Goal: Task Accomplishment & Management: Manage account settings

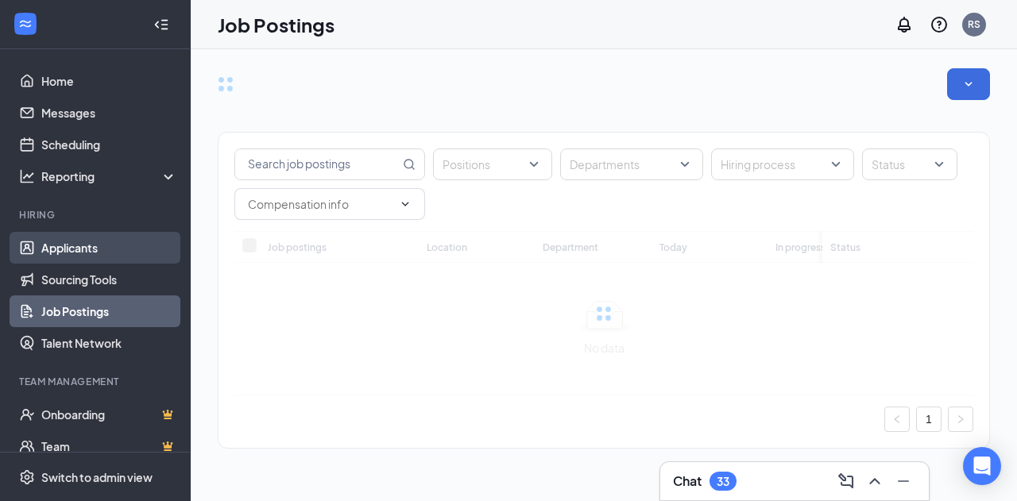
click at [97, 246] on link "Applicants" at bounding box center [109, 248] width 136 height 32
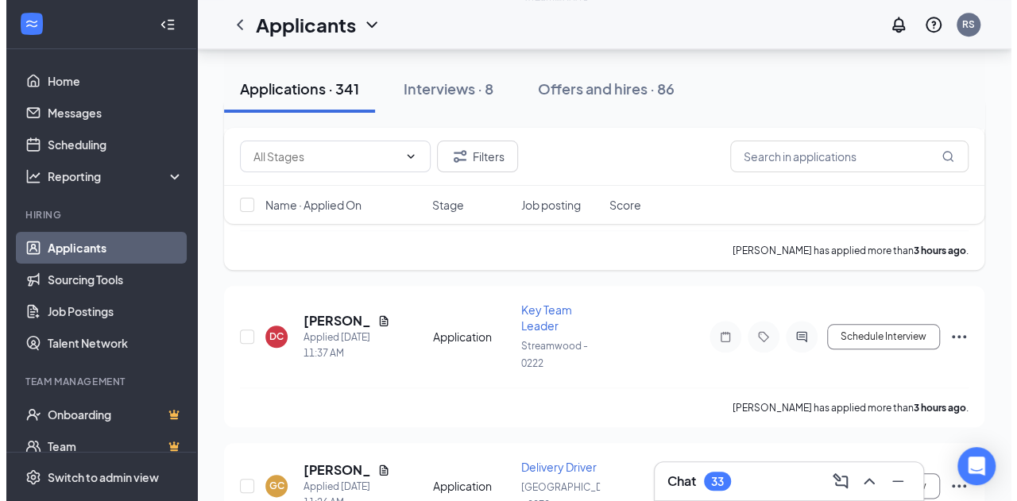
scroll to position [636, 0]
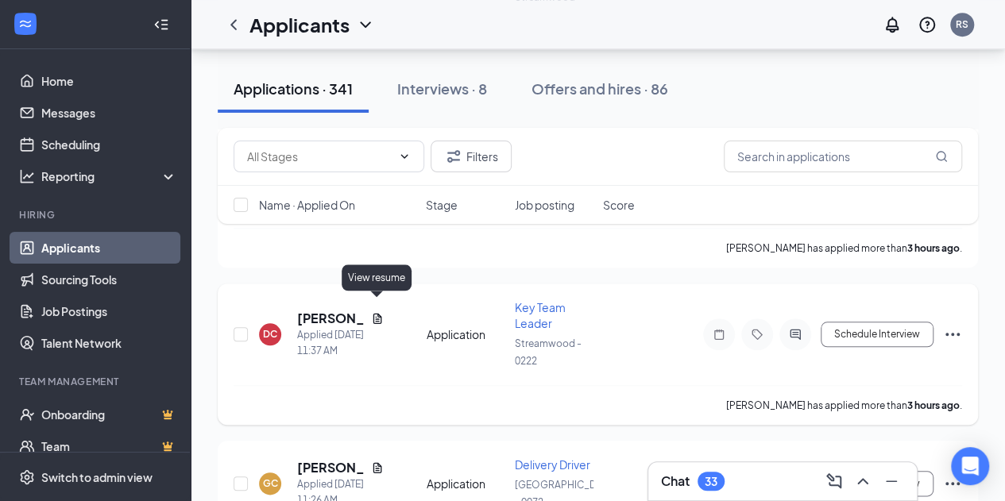
click at [377, 313] on icon "Document" at bounding box center [377, 318] width 9 height 10
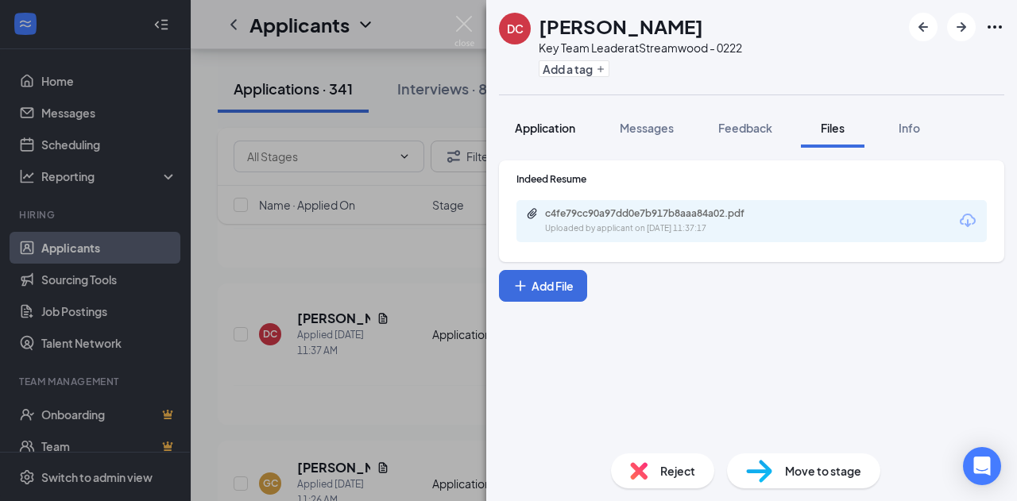
click at [534, 129] on span "Application" at bounding box center [545, 128] width 60 height 14
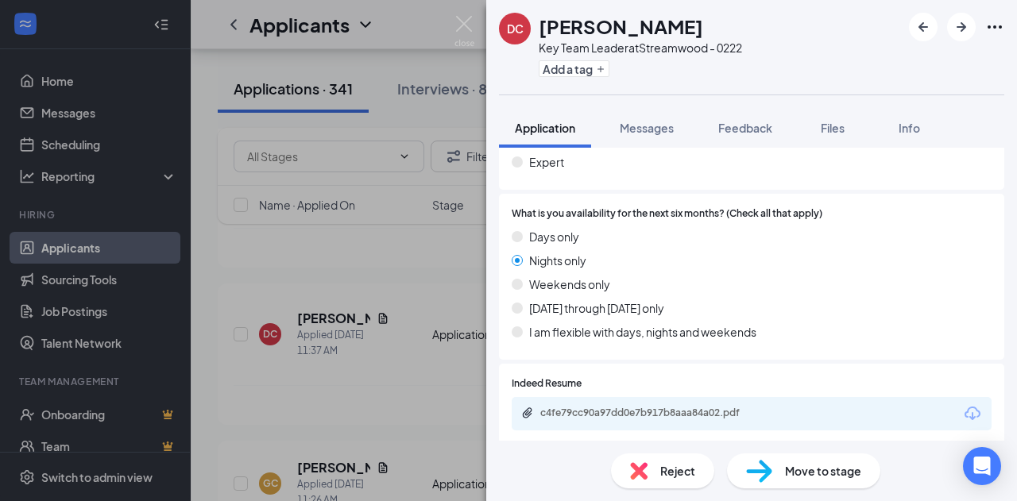
scroll to position [556, 0]
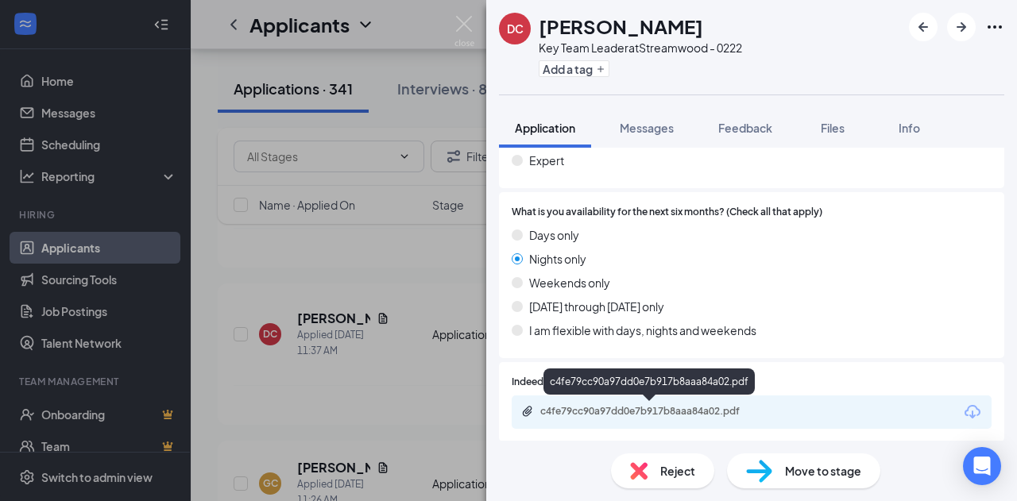
click at [625, 405] on div "c4fe79cc90a97dd0e7b917b8aaa84a02.pdf" at bounding box center [651, 411] width 222 height 13
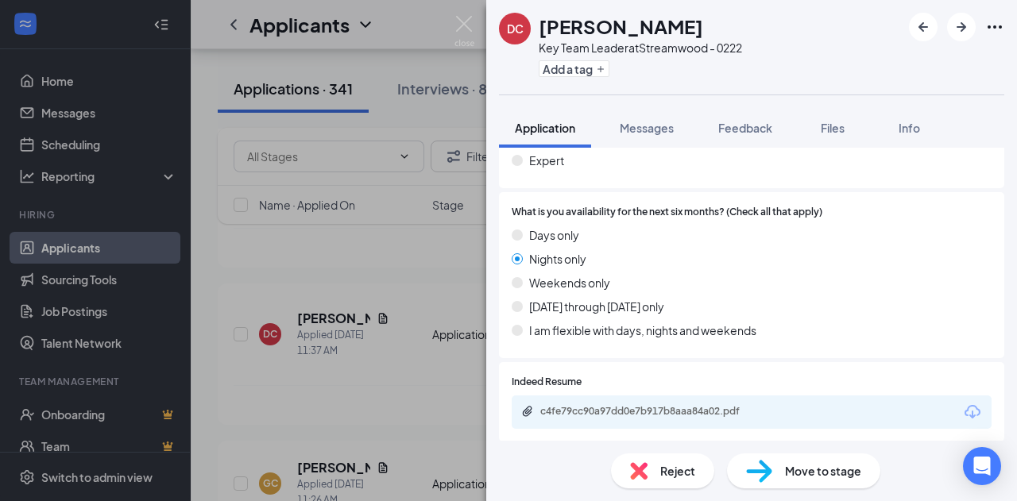
click at [648, 476] on div "Reject" at bounding box center [662, 471] width 103 height 35
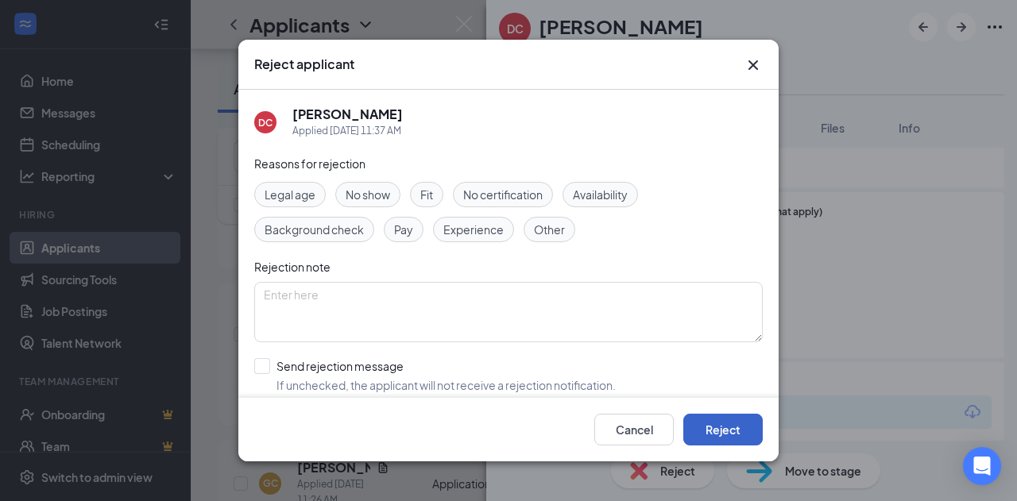
click at [702, 415] on button "Reject" at bounding box center [722, 430] width 79 height 32
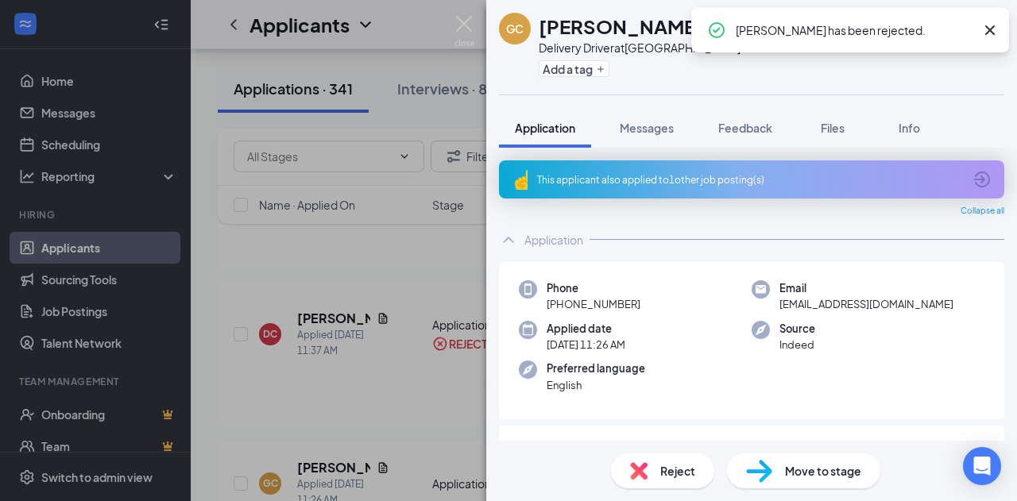
click at [418, 261] on div "GC [PERSON_NAME] Delivery Driver at [GEOGRAPHIC_DATA] - 0072 Add a tag Applicat…" at bounding box center [508, 250] width 1017 height 501
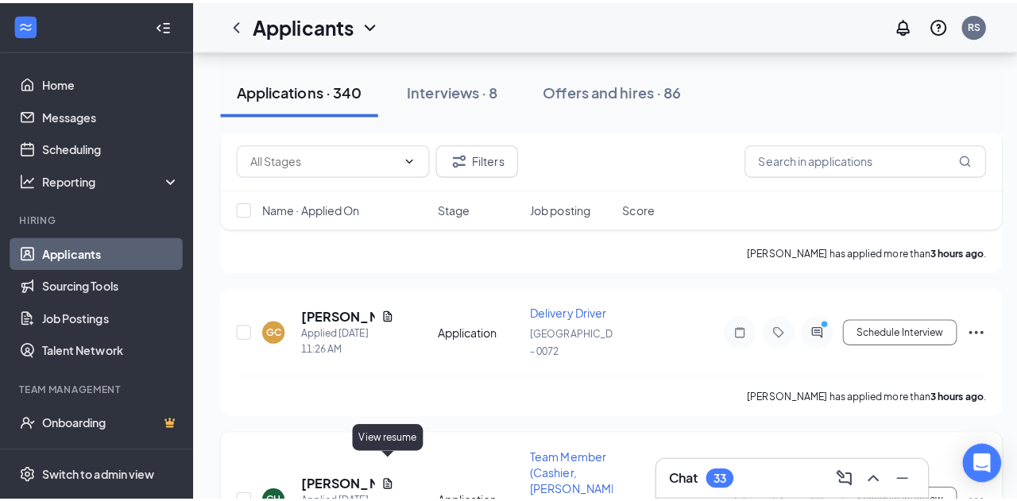
scroll to position [636, 0]
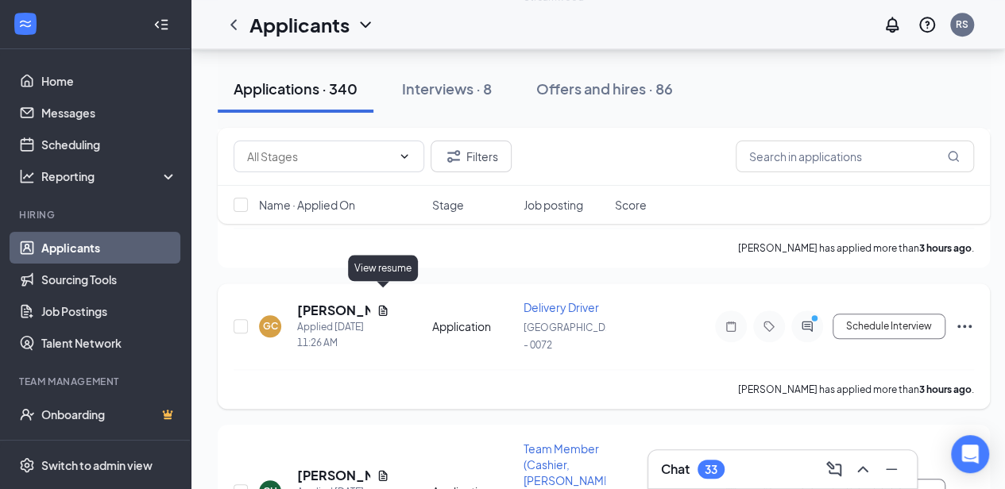
click at [382, 304] on icon "Document" at bounding box center [383, 310] width 13 height 13
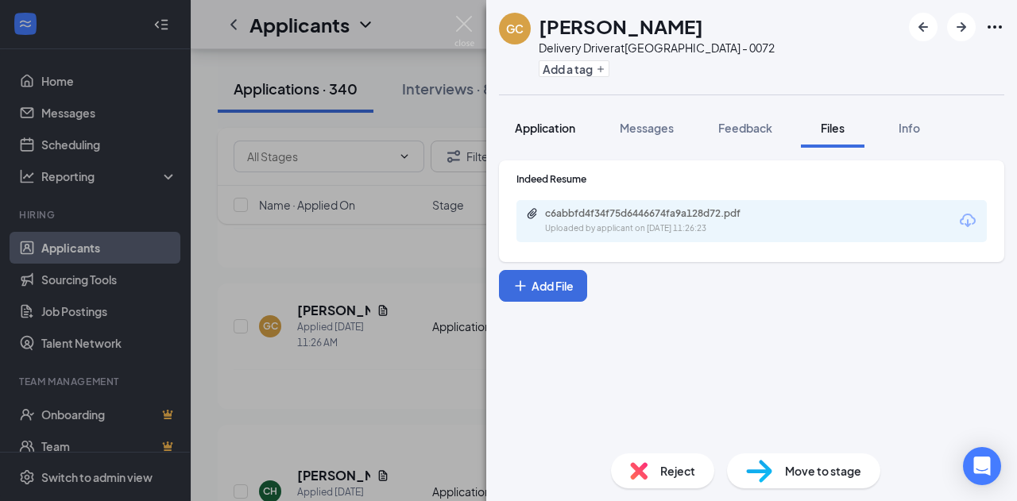
click at [511, 126] on button "Application" at bounding box center [545, 128] width 92 height 40
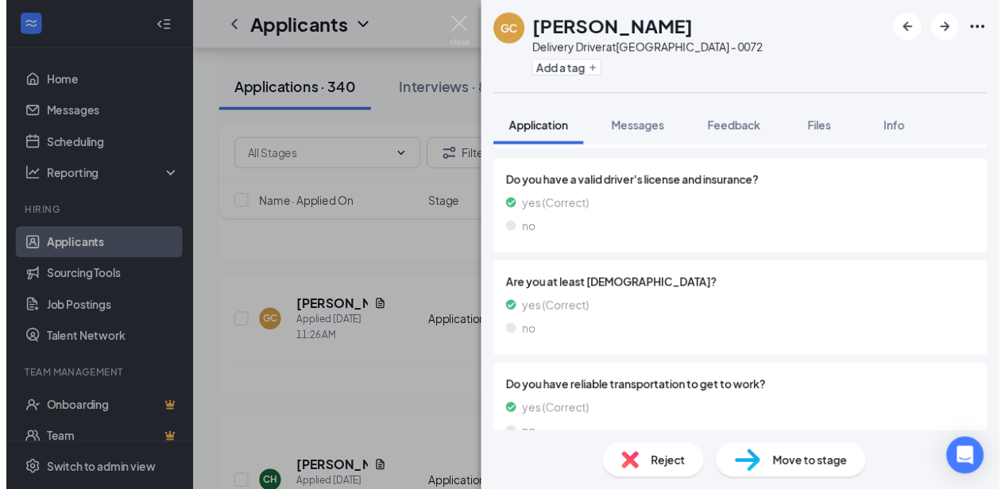
scroll to position [397, 0]
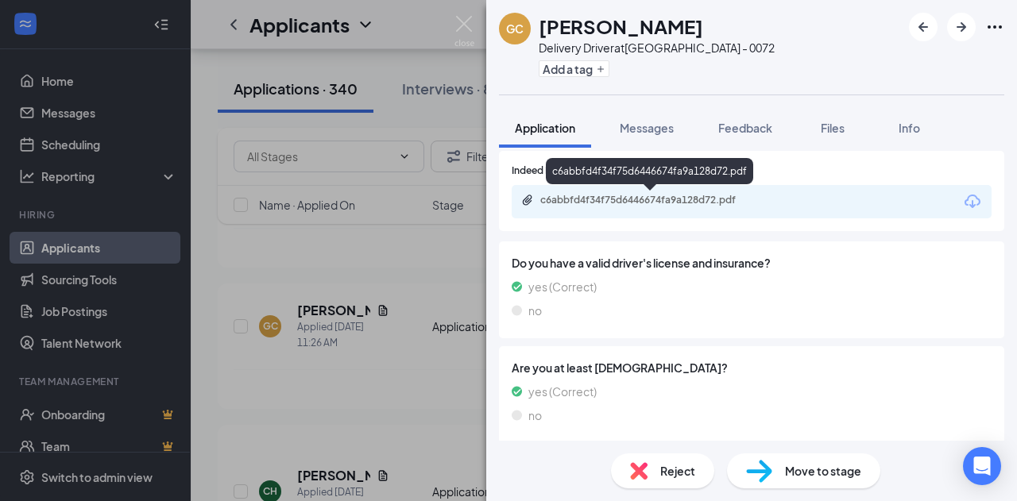
click at [606, 202] on div "c6abbfd4f34f75d6446674fa9a128d72.pdf" at bounding box center [651, 200] width 222 height 13
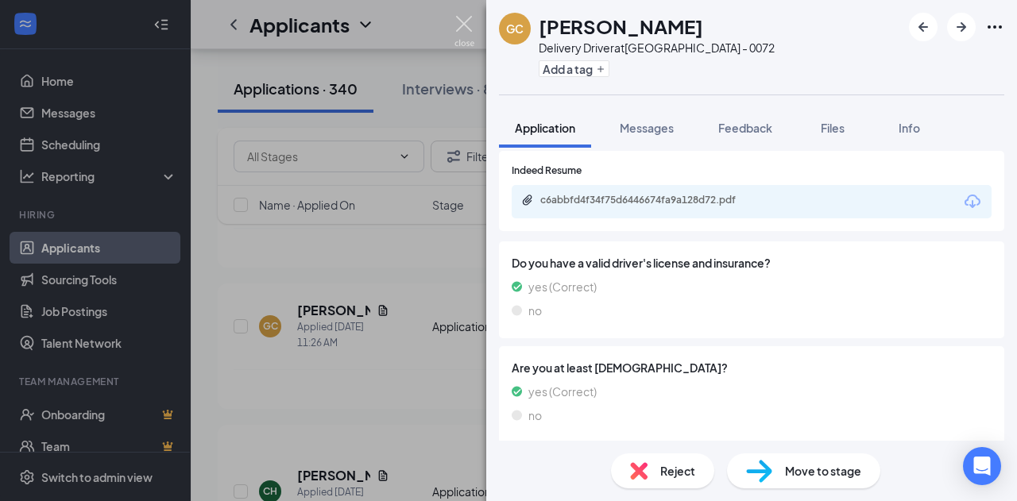
click at [472, 16] on img at bounding box center [464, 31] width 20 height 31
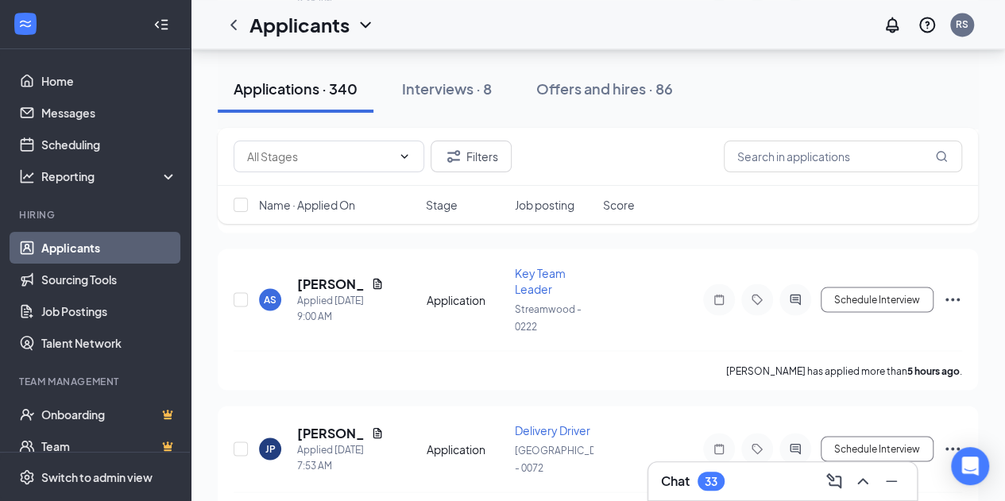
scroll to position [1350, 0]
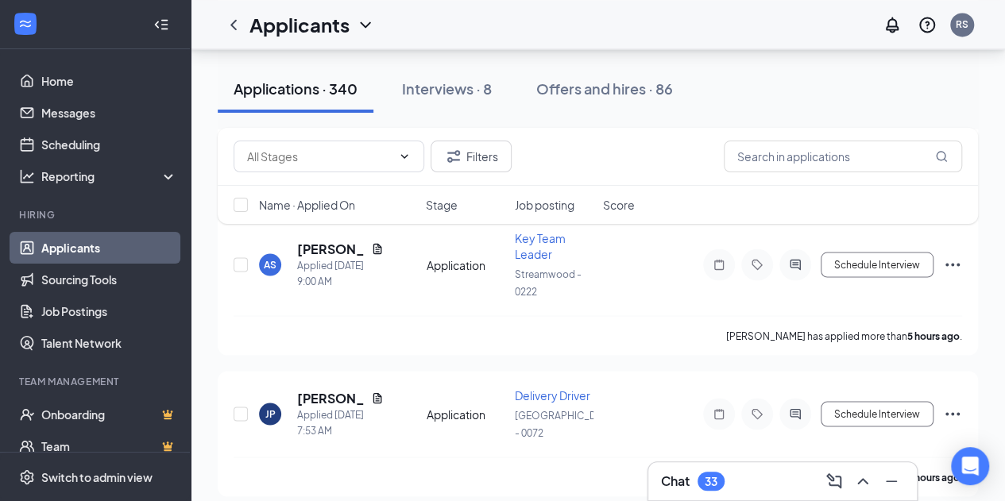
click at [763, 479] on div "Chat 33" at bounding box center [782, 481] width 243 height 25
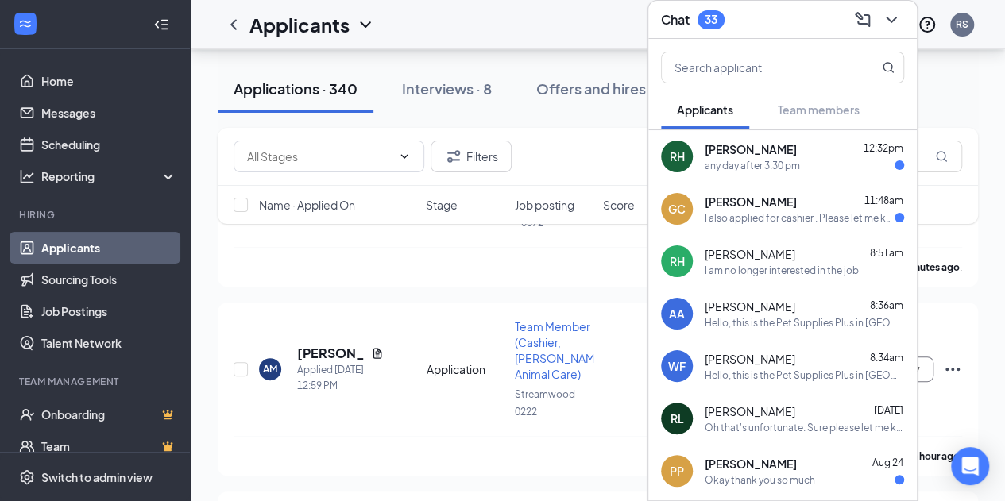
scroll to position [0, 0]
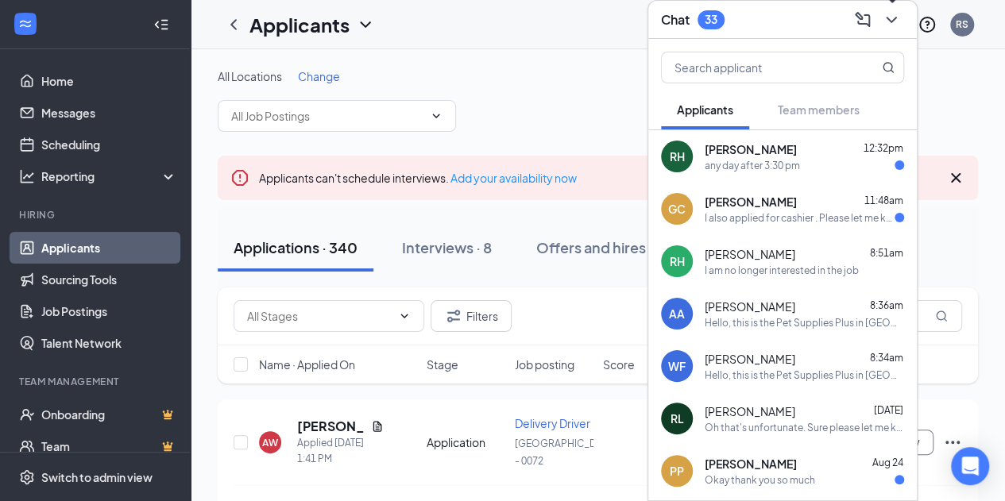
click at [898, 9] on button at bounding box center [891, 19] width 25 height 25
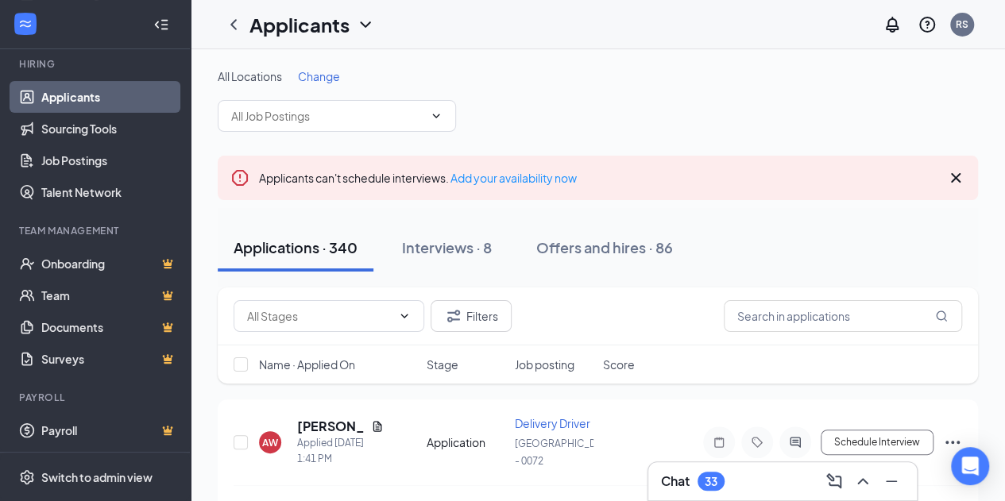
click at [954, 174] on icon "Cross" at bounding box center [955, 177] width 19 height 19
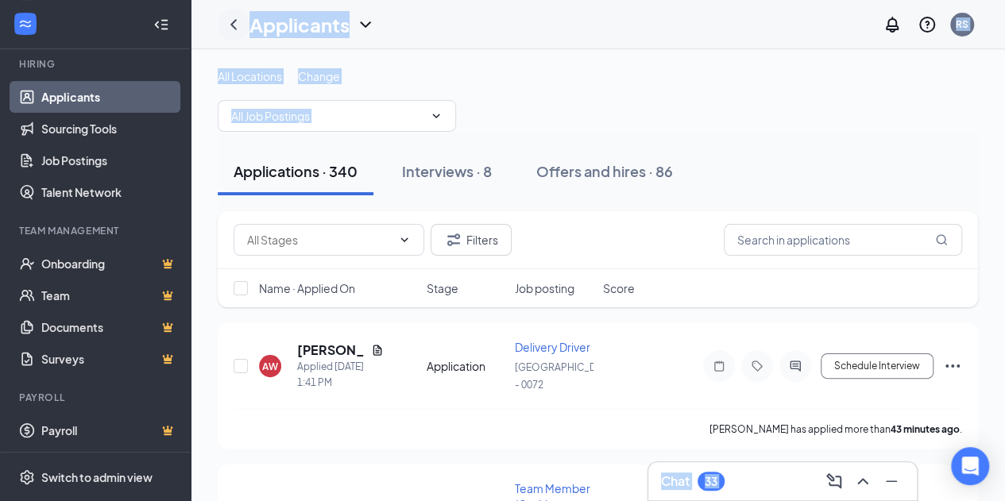
drag, startPoint x: 193, startPoint y: 192, endPoint x: 235, endPoint y: 36, distance: 162.1
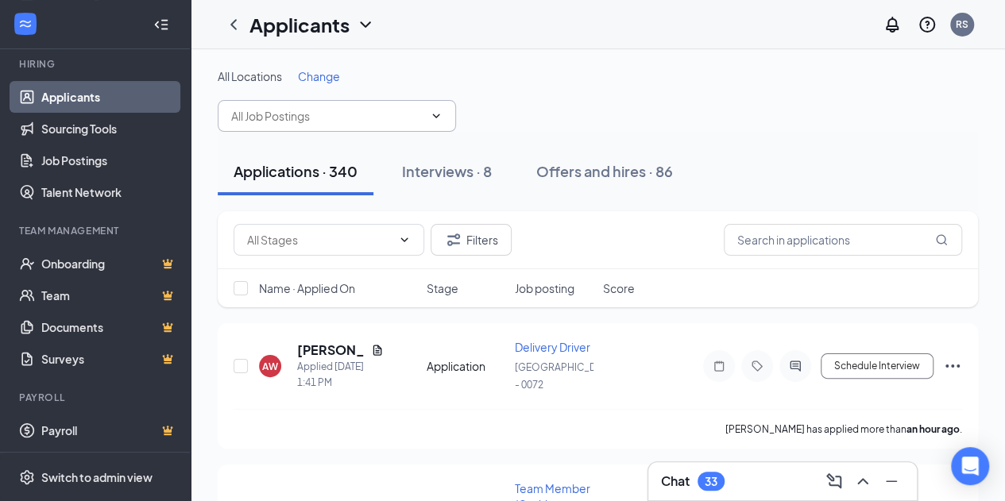
click at [434, 120] on icon "ChevronDown" at bounding box center [436, 116] width 13 height 13
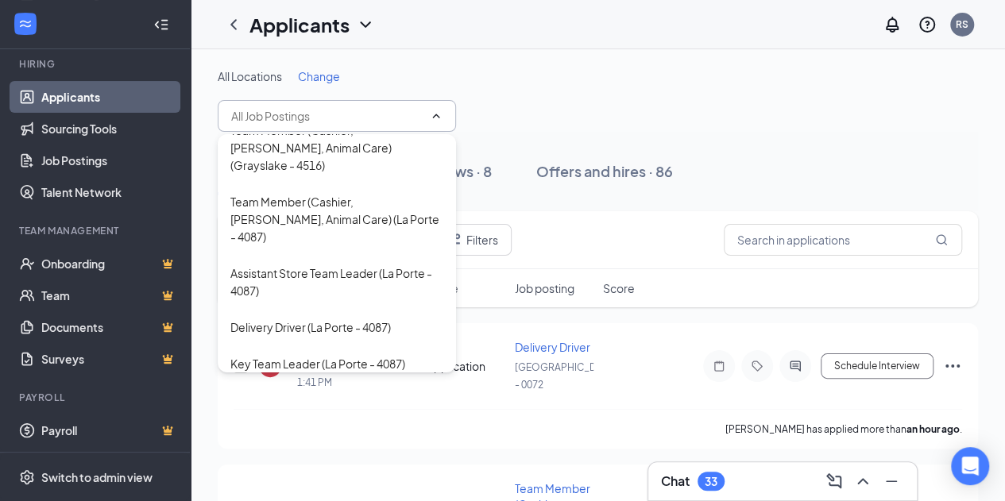
scroll to position [613, 0]
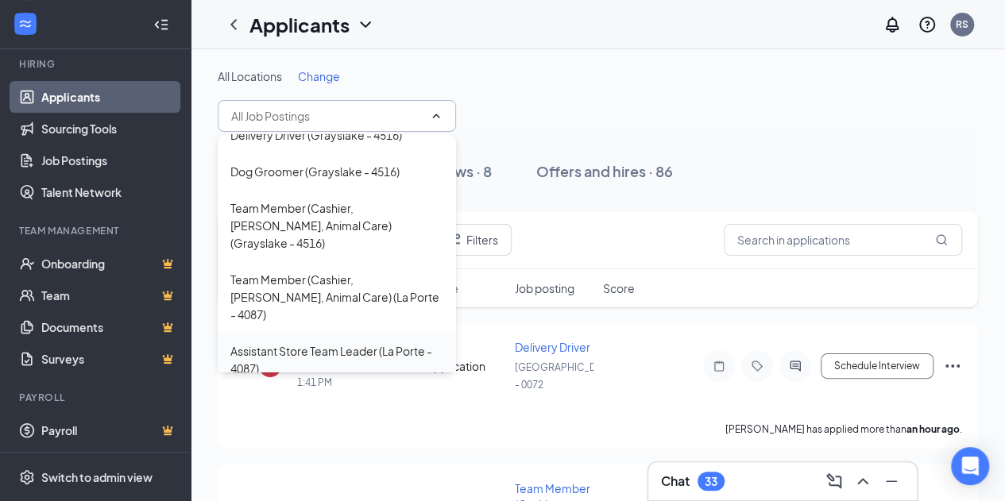
click at [265, 342] on div "Assistant Store Team Leader (La Porte - 4087)" at bounding box center [336, 359] width 213 height 35
type input "Assistant Store Team Leader (La Porte - 4087)"
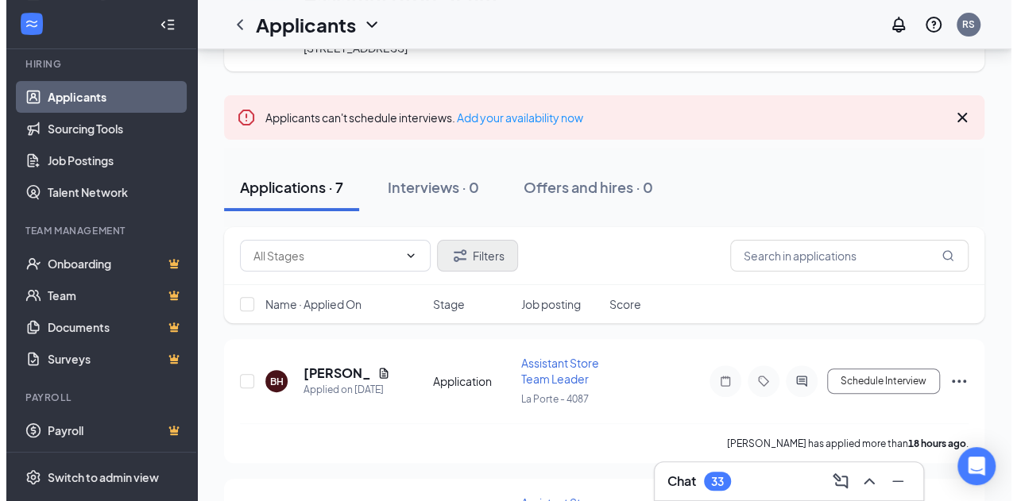
scroll to position [159, 0]
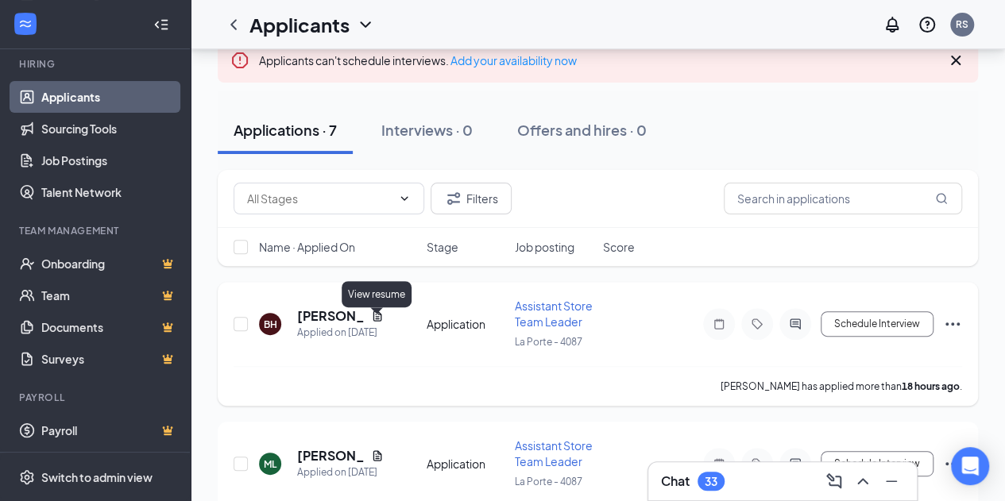
click at [377, 323] on icon "Document" at bounding box center [377, 316] width 13 height 13
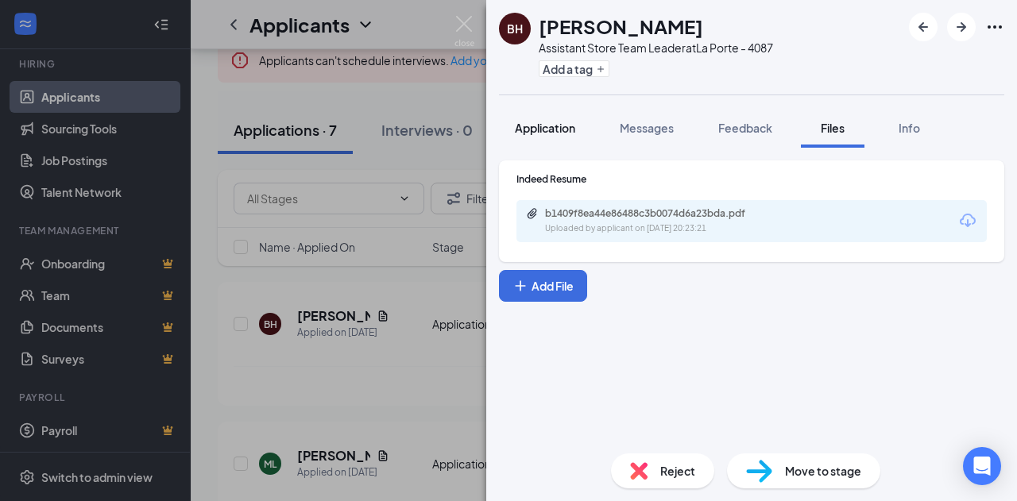
click at [539, 118] on button "Application" at bounding box center [545, 128] width 92 height 40
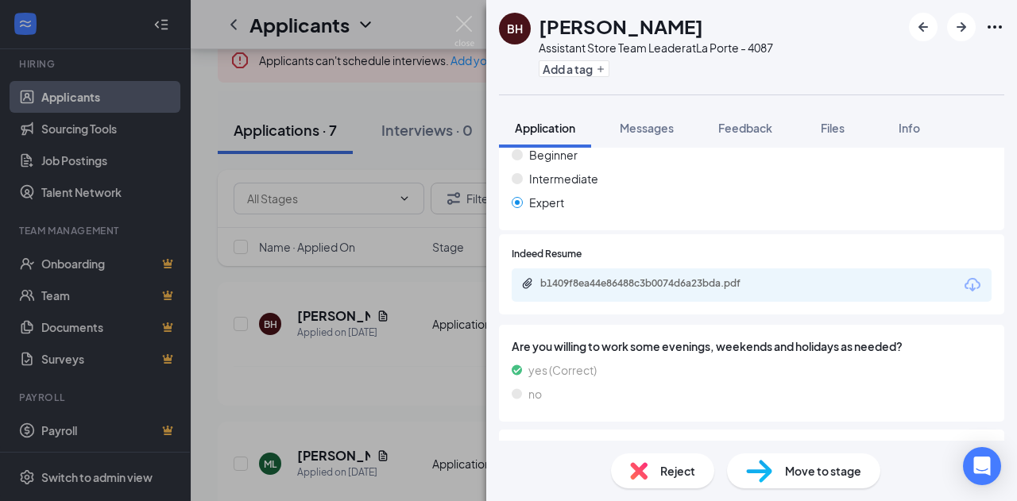
scroll to position [527, 0]
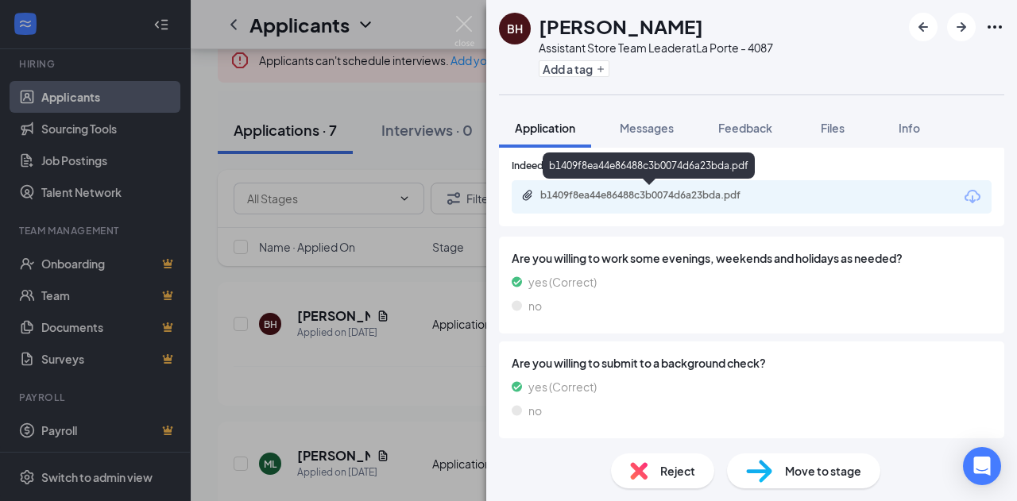
click at [590, 189] on div "b1409f8ea44e86488c3b0074d6a23bda.pdf" at bounding box center [651, 195] width 222 height 13
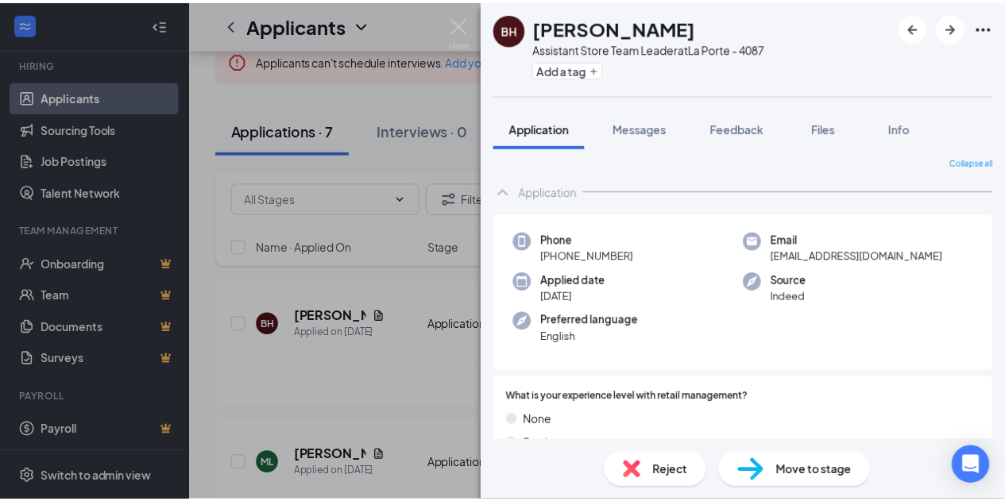
scroll to position [0, 0]
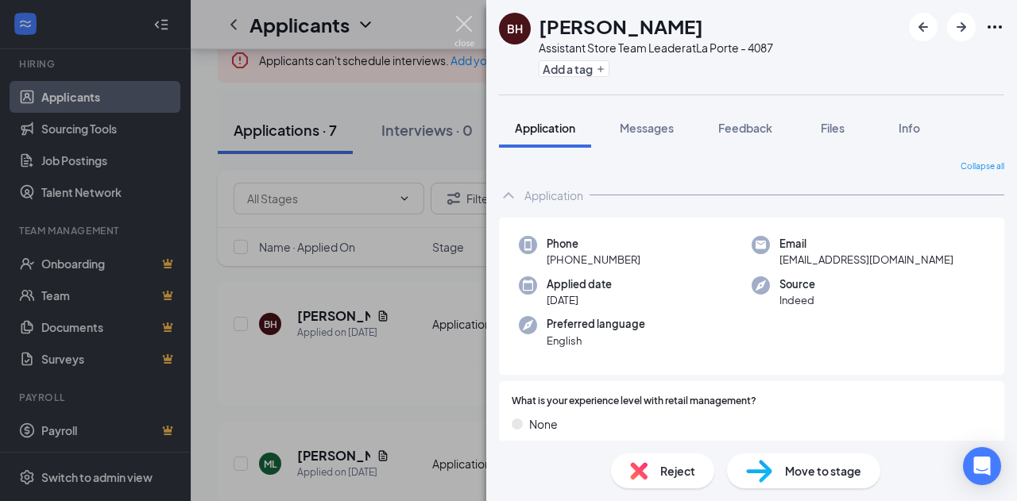
click at [461, 21] on img at bounding box center [464, 31] width 20 height 31
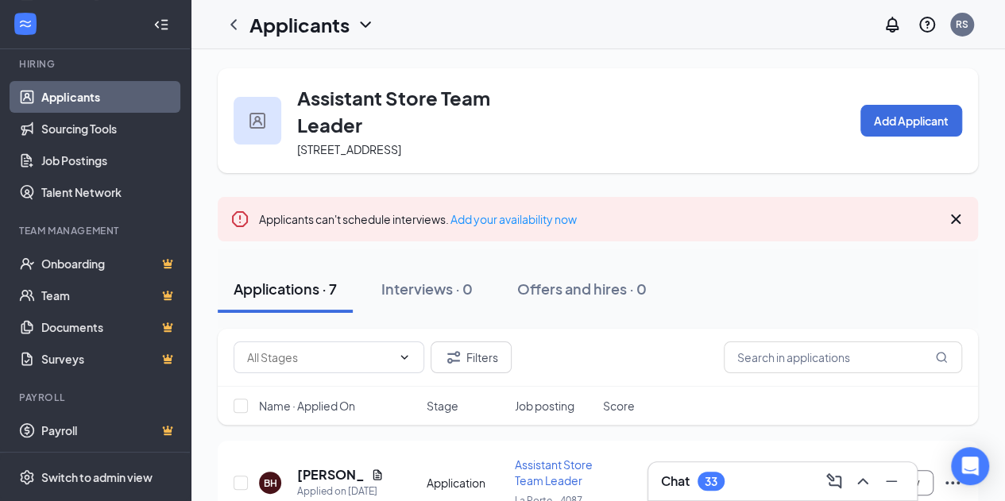
click at [877, 485] on div at bounding box center [889, 481] width 29 height 25
click at [870, 485] on icon "ChevronUp" at bounding box center [862, 481] width 19 height 19
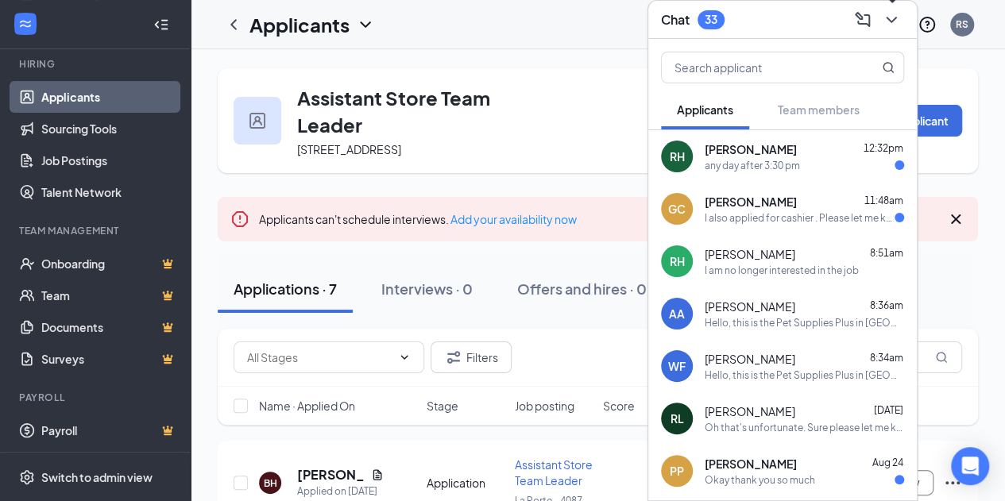
click at [890, 12] on icon "ChevronDown" at bounding box center [891, 19] width 19 height 19
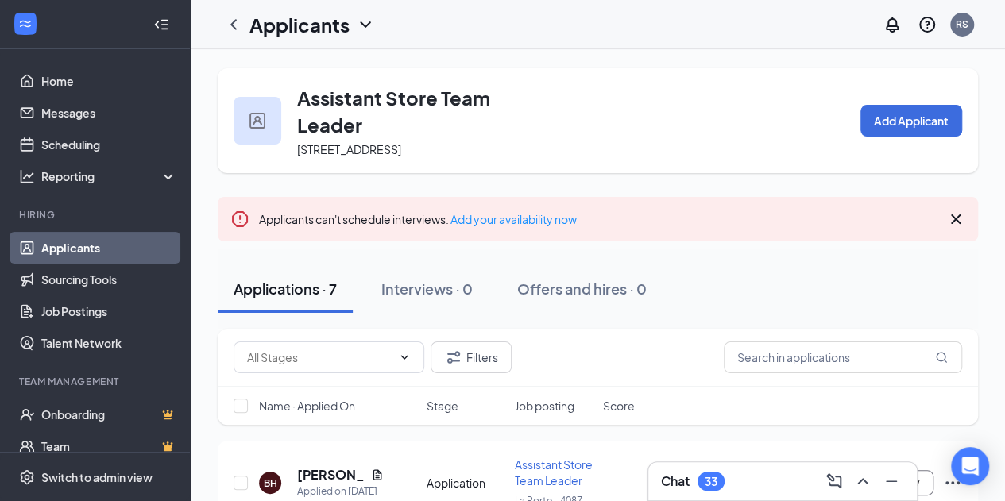
click at [106, 249] on link "Applicants" at bounding box center [109, 248] width 136 height 32
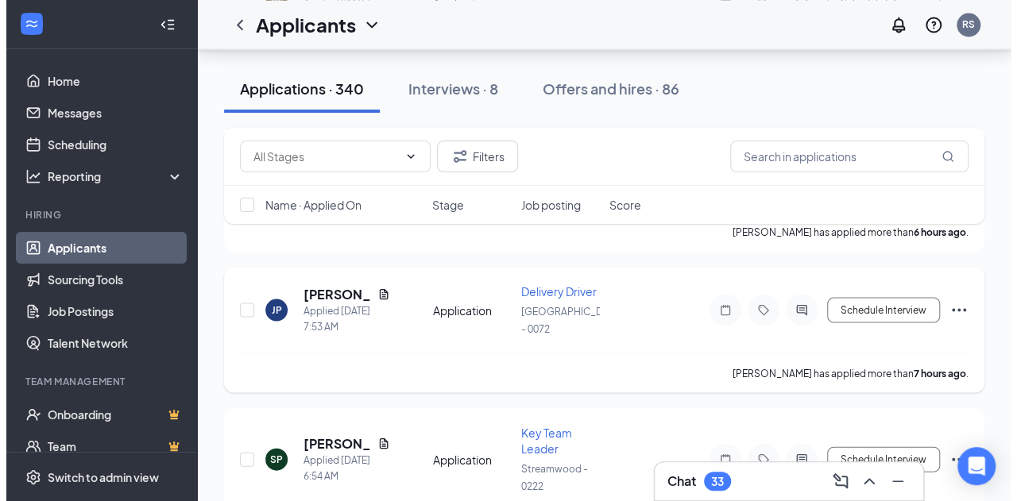
scroll to position [1430, 0]
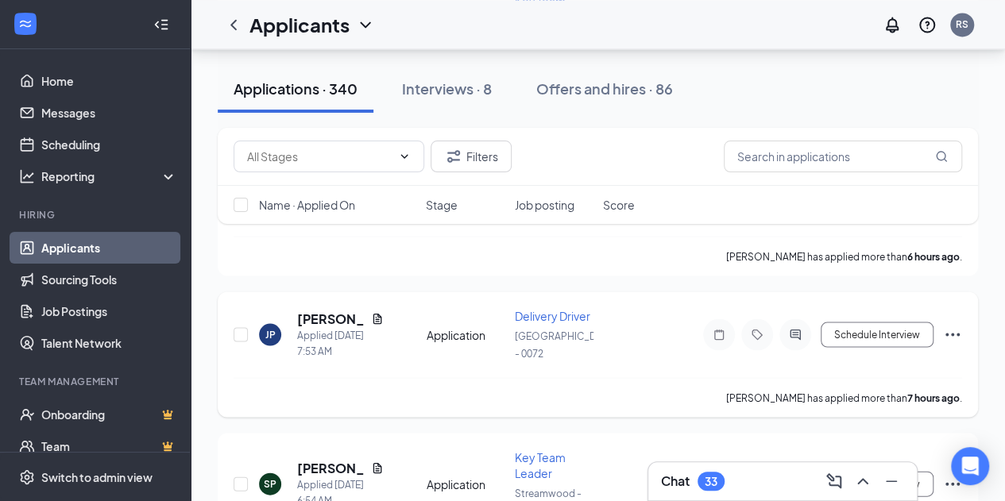
click at [384, 310] on div "JP [PERSON_NAME] Applied [DATE] 7:53 AM" at bounding box center [338, 334] width 158 height 49
click at [381, 312] on icon "Document" at bounding box center [377, 318] width 13 height 13
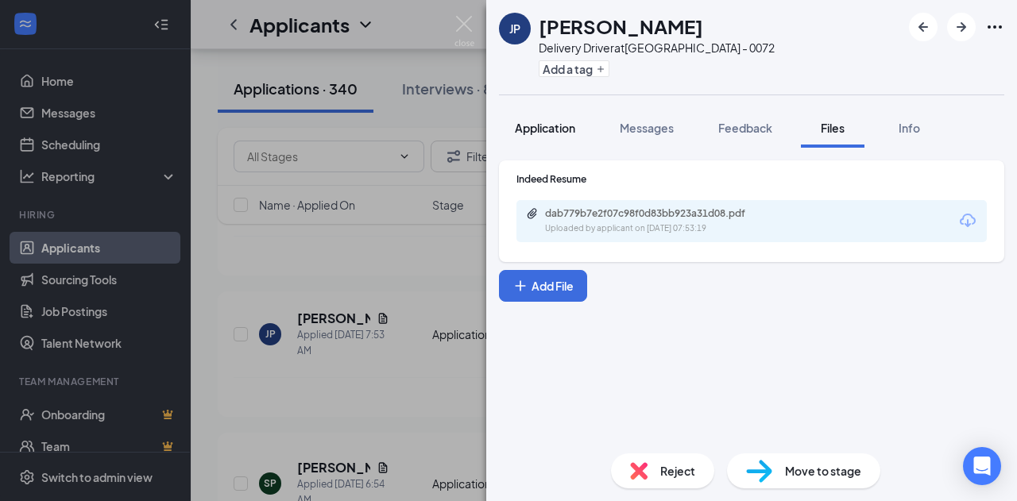
drag, startPoint x: 534, startPoint y: 123, endPoint x: 547, endPoint y: 142, distance: 22.9
click at [534, 123] on span "Application" at bounding box center [545, 128] width 60 height 14
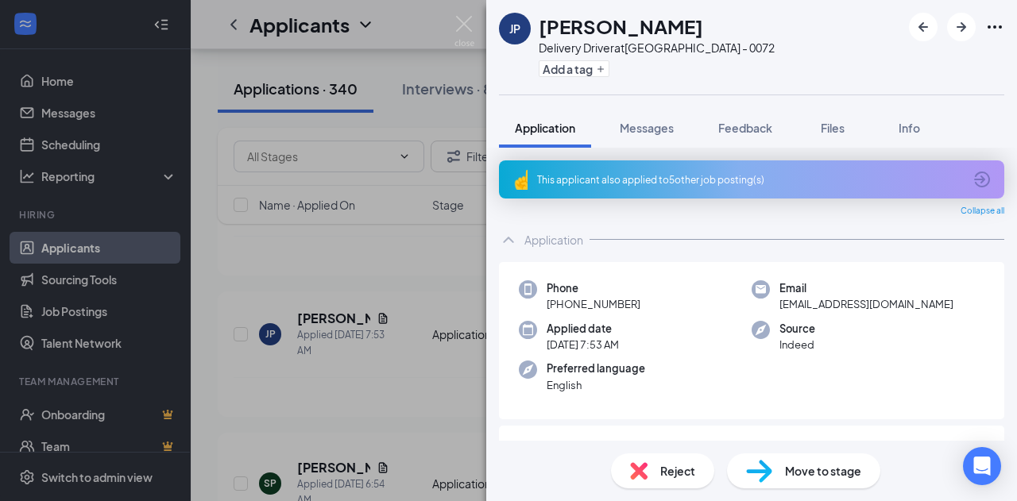
click at [631, 172] on div "This applicant also applied to 5 other job posting(s)" at bounding box center [751, 179] width 505 height 38
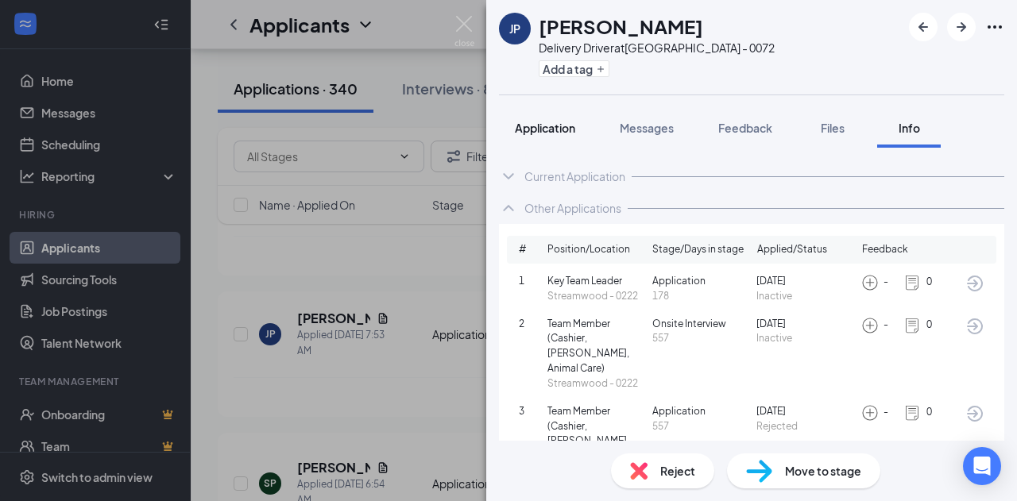
click at [523, 124] on span "Application" at bounding box center [545, 128] width 60 height 14
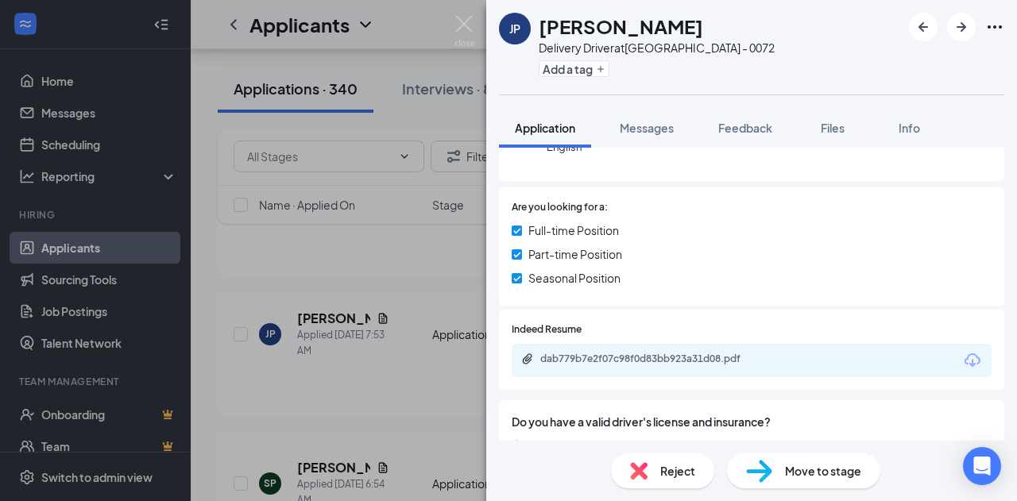
scroll to position [318, 0]
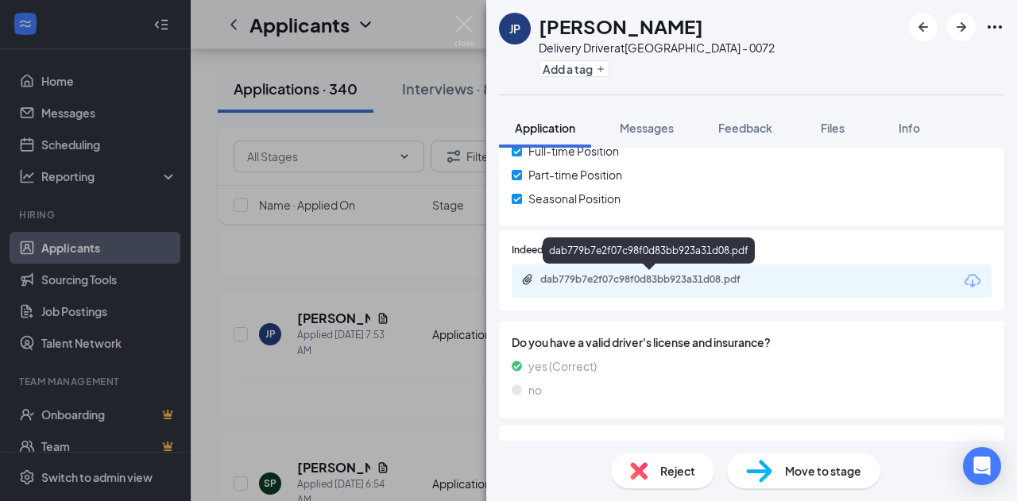
click at [672, 276] on div "dab779b7e2f07c98f0d83bb923a31d08.pdf" at bounding box center [651, 279] width 222 height 13
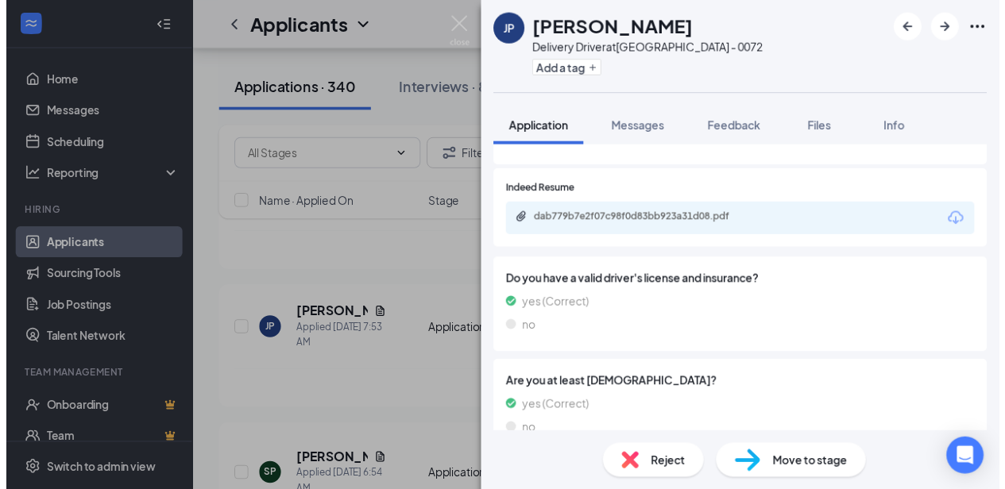
scroll to position [477, 0]
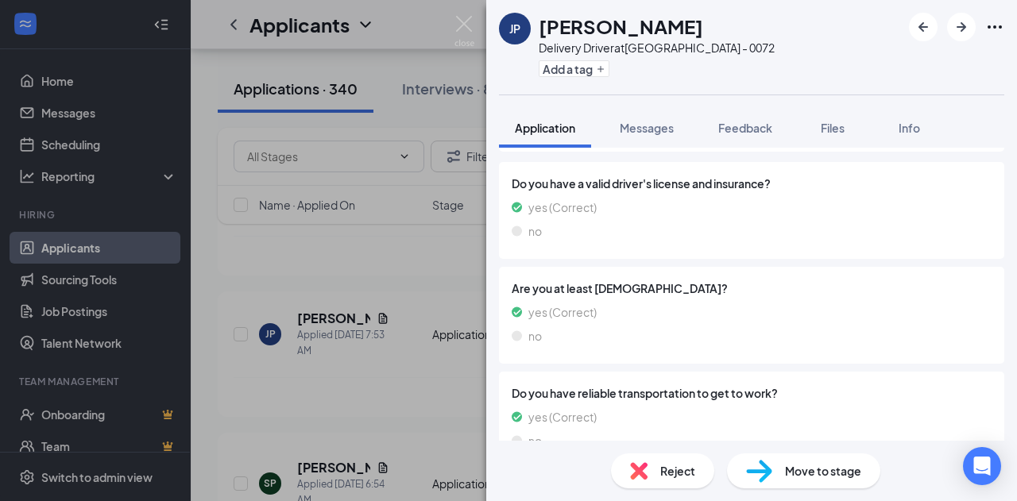
click at [446, 380] on div "JP [PERSON_NAME] Delivery Driver at [GEOGRAPHIC_DATA] - 0072 Add a tag Applicat…" at bounding box center [508, 250] width 1017 height 501
